Goal: Find specific page/section: Find specific page/section

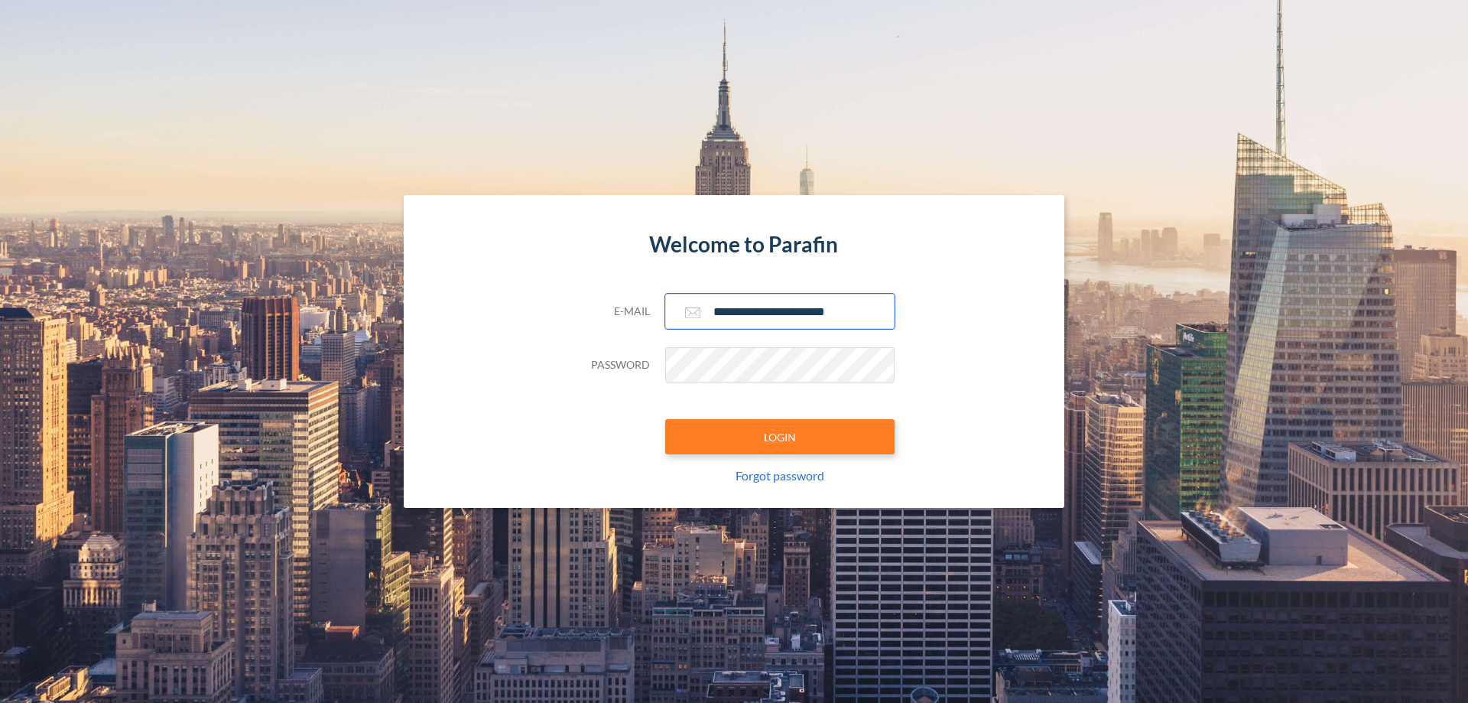
type input "**********"
click at [780, 437] on button "LOGIN" at bounding box center [779, 436] width 229 height 35
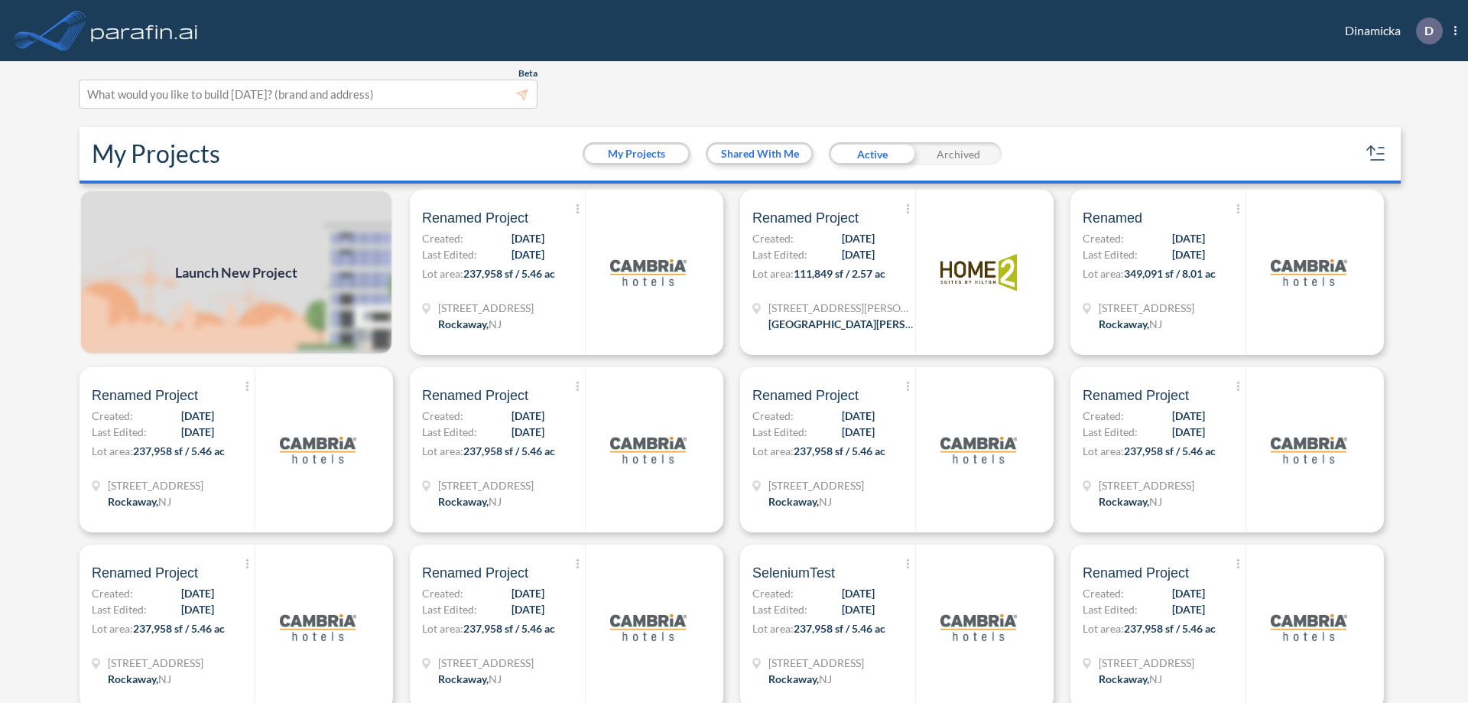
scroll to position [4, 0]
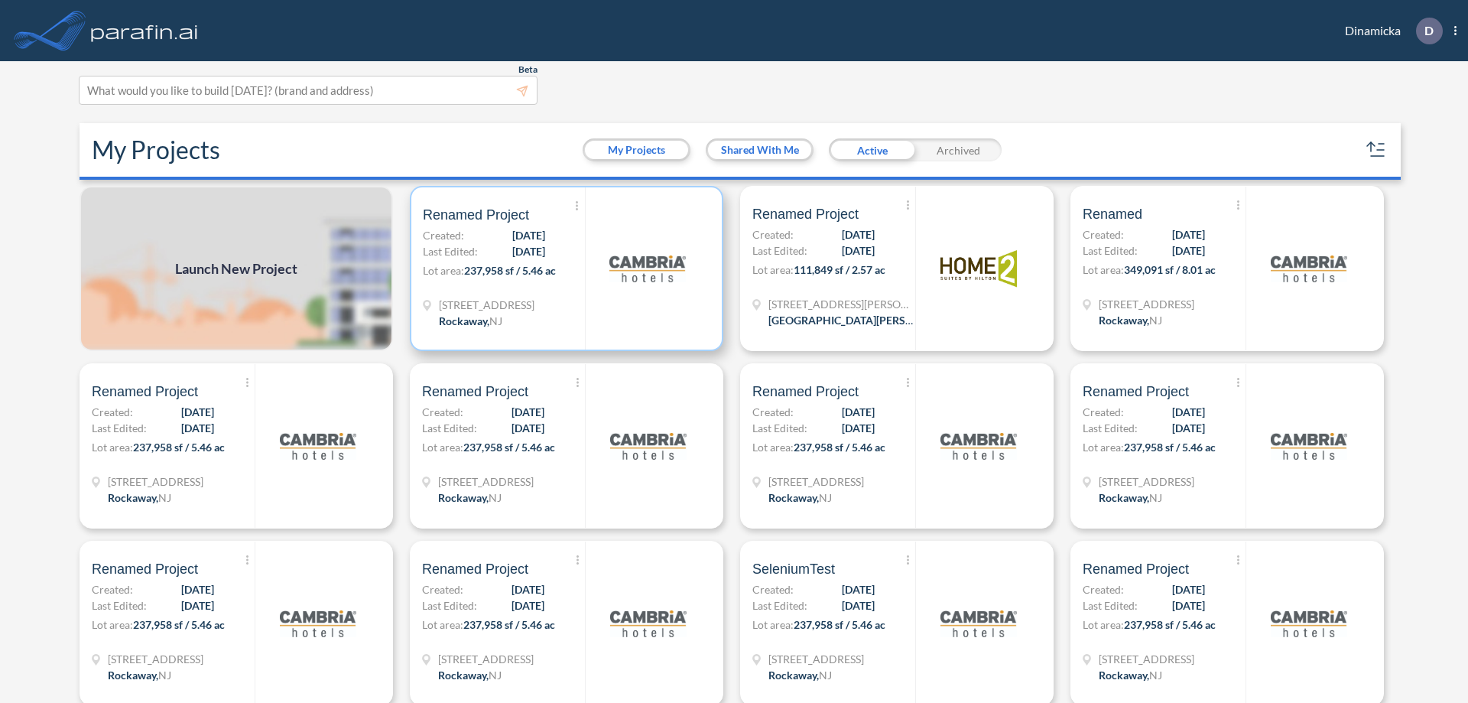
click at [564, 268] on p "Lot area: 237,958 sf / 5.46 ac" at bounding box center [504, 273] width 162 height 22
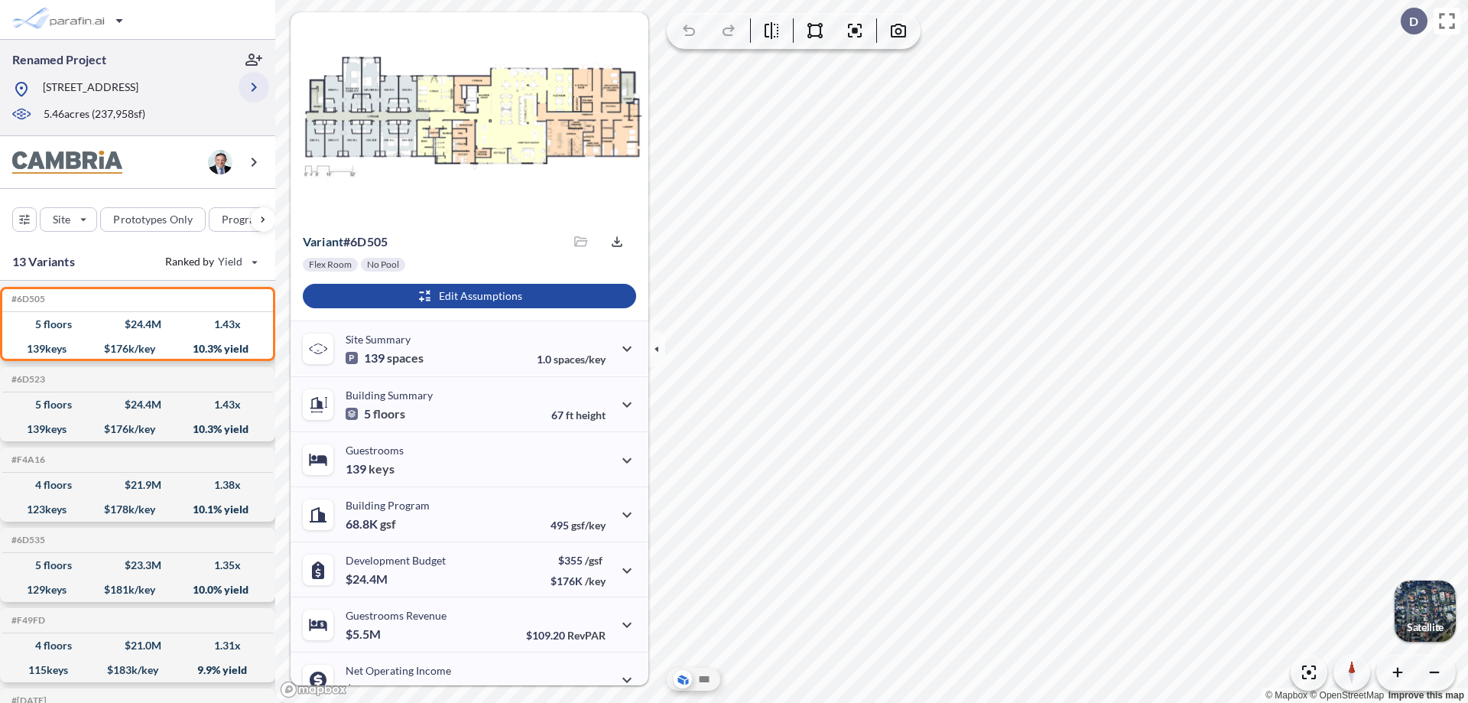
click at [254, 87] on icon "button" at bounding box center [254, 87] width 18 height 18
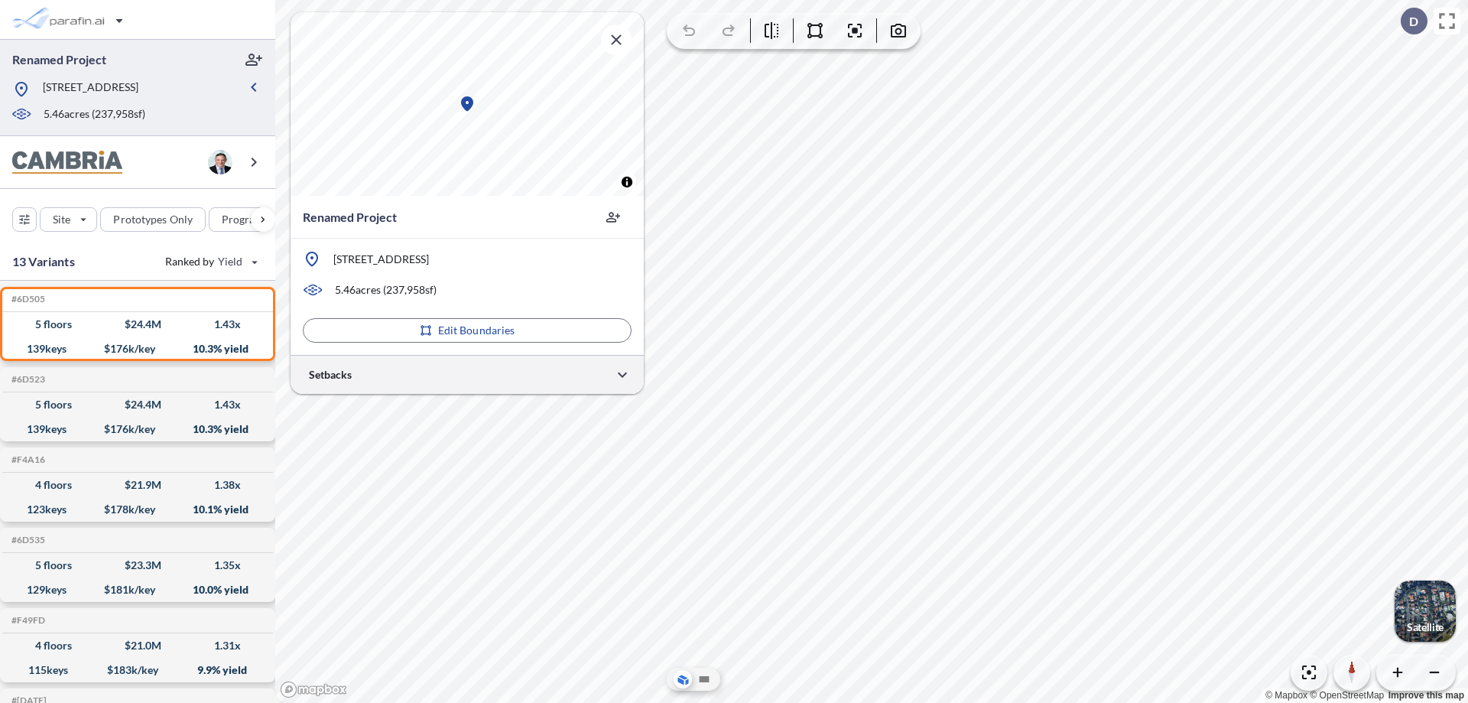
click at [467, 374] on div at bounding box center [467, 374] width 353 height 39
